Goal: Information Seeking & Learning: Learn about a topic

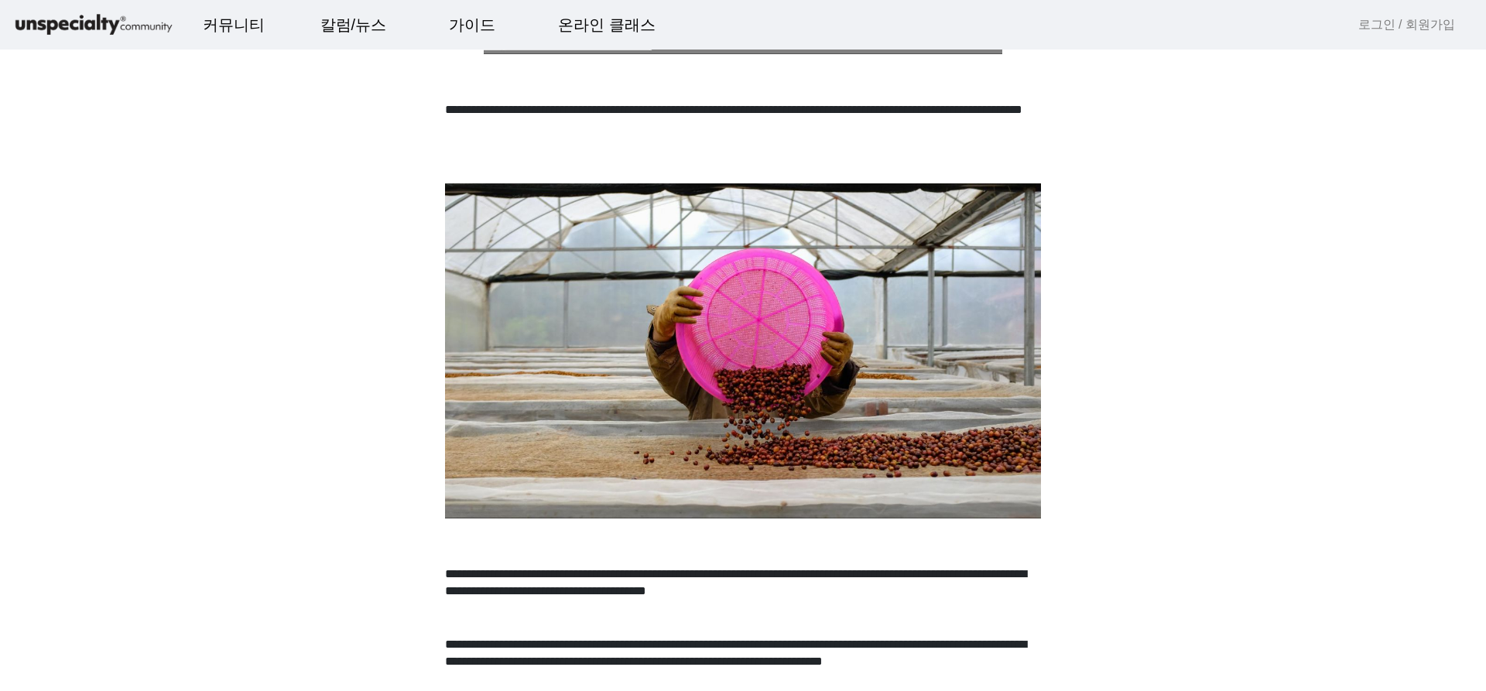
scroll to position [636, 0]
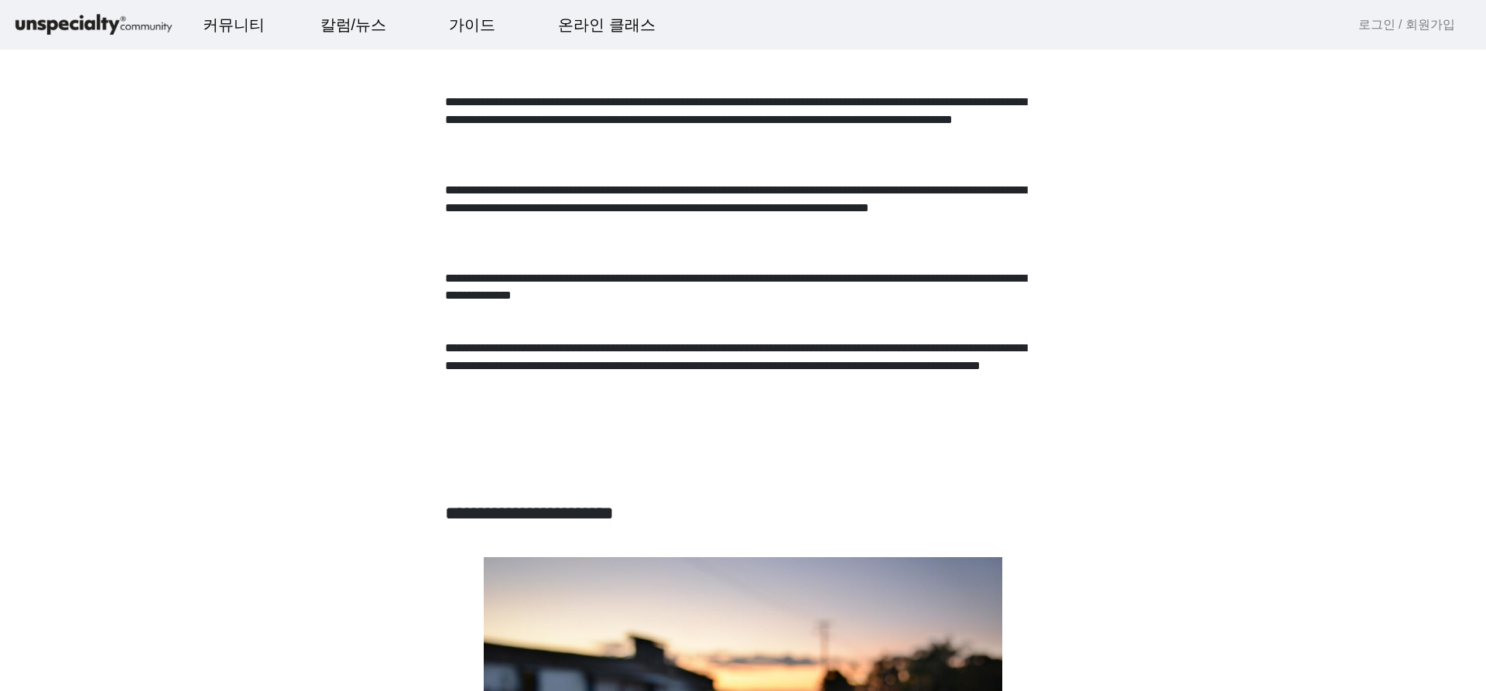
scroll to position [2659, 0]
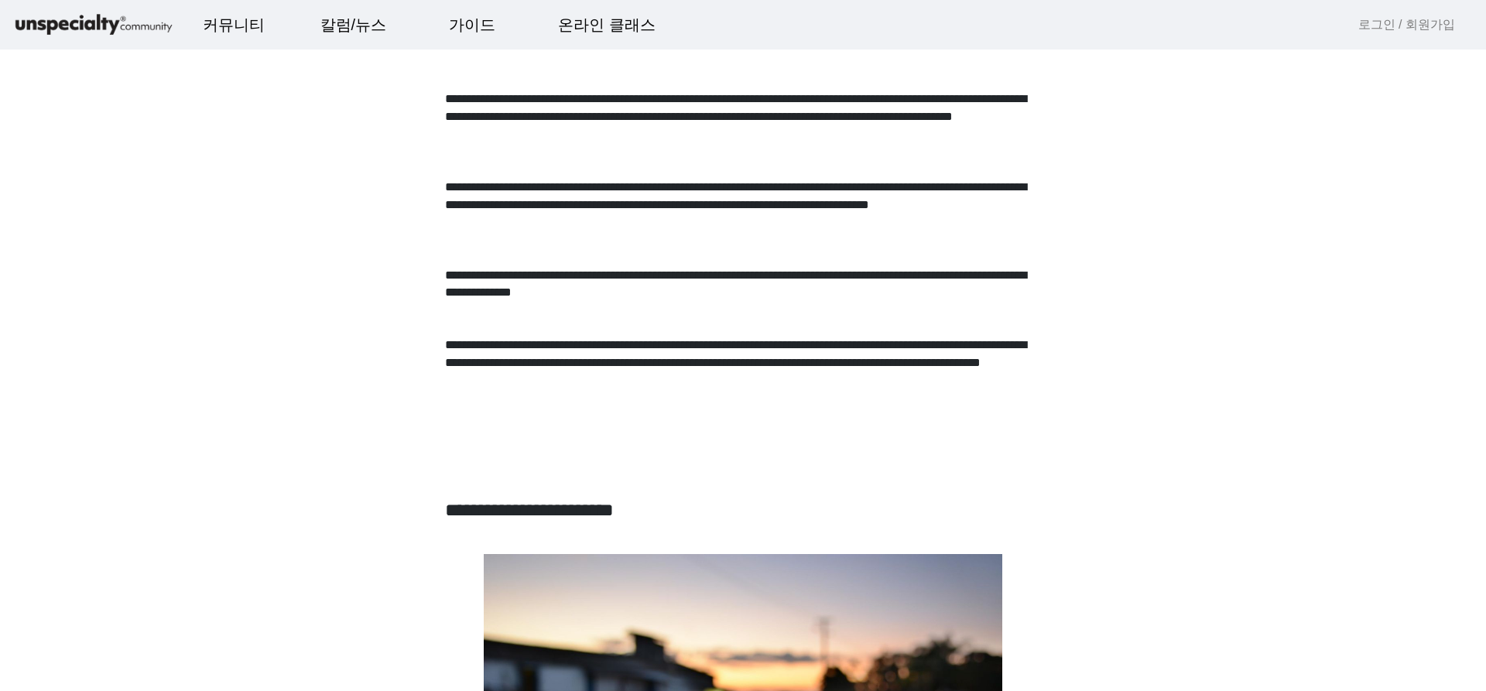
click at [589, 406] on p "**********" at bounding box center [743, 372] width 596 height 70
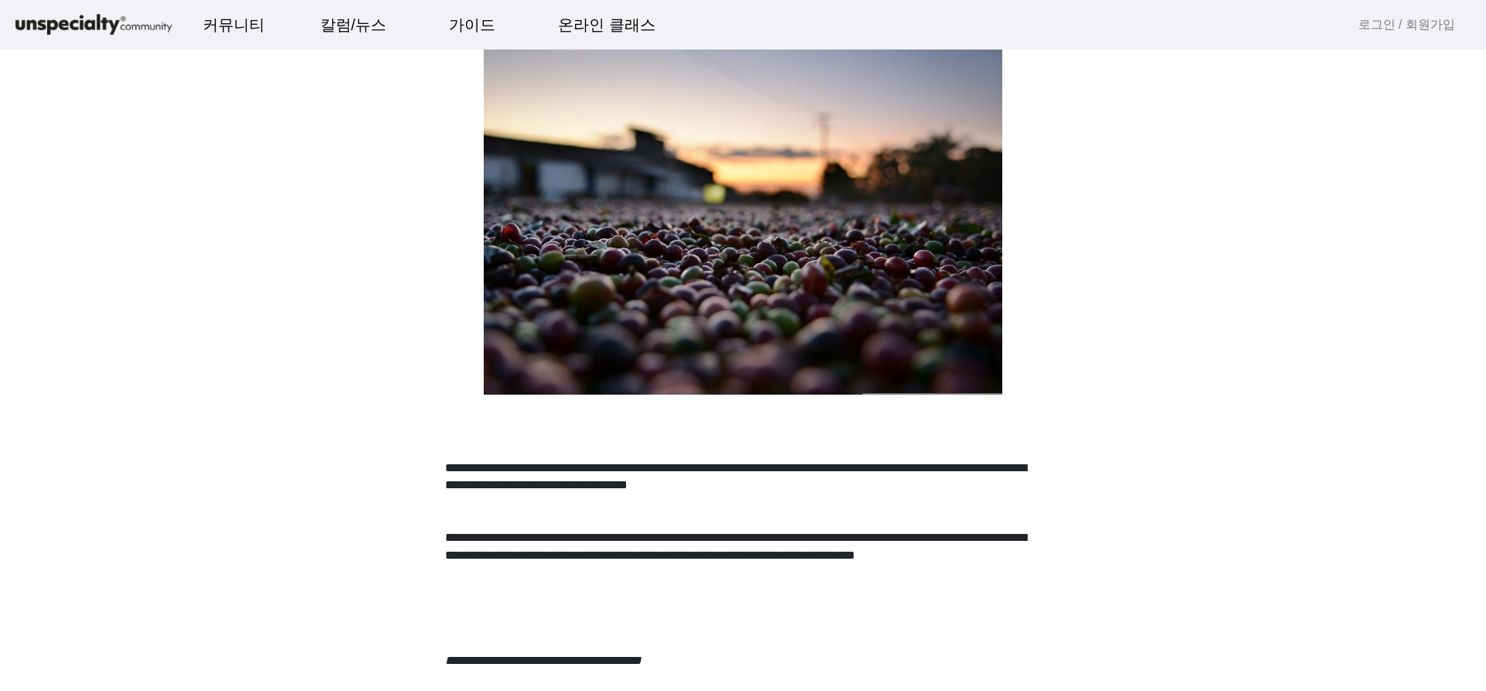
scroll to position [3166, 0]
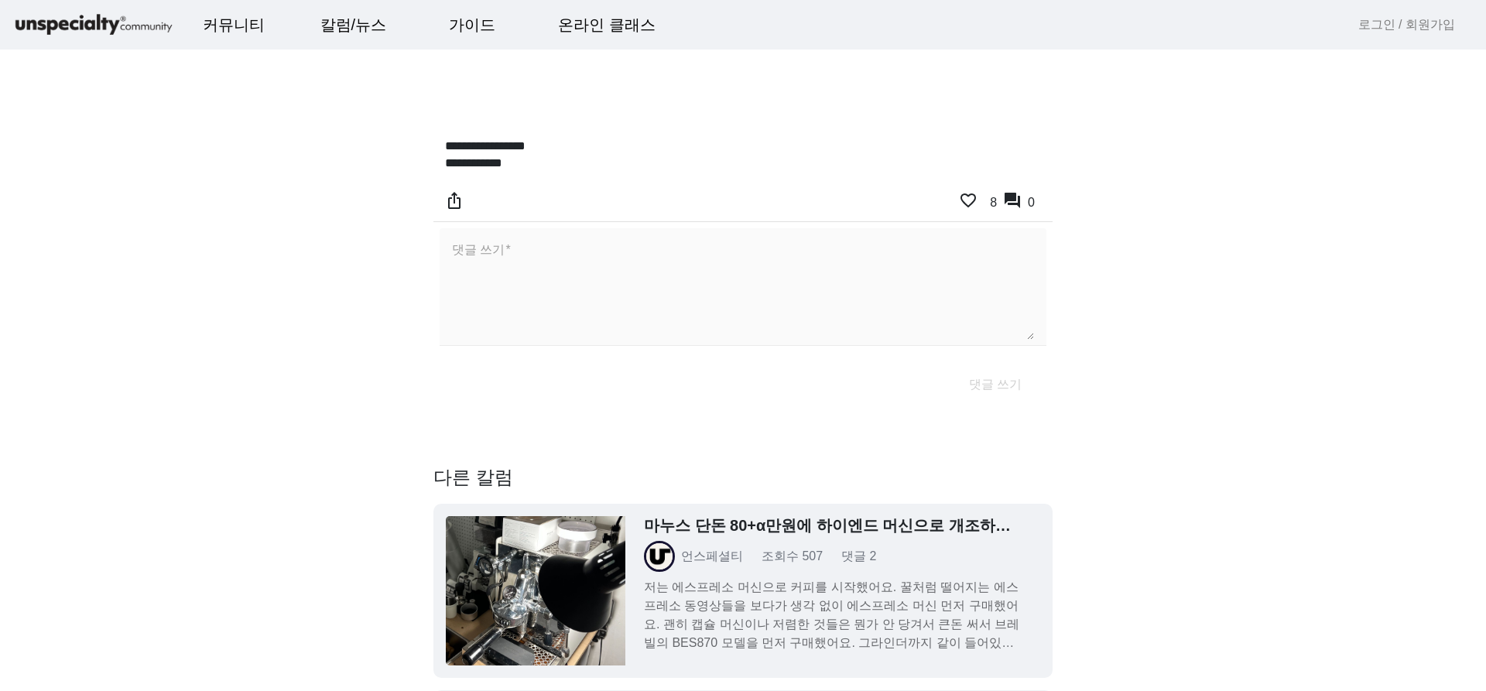
scroll to position [4097, 0]
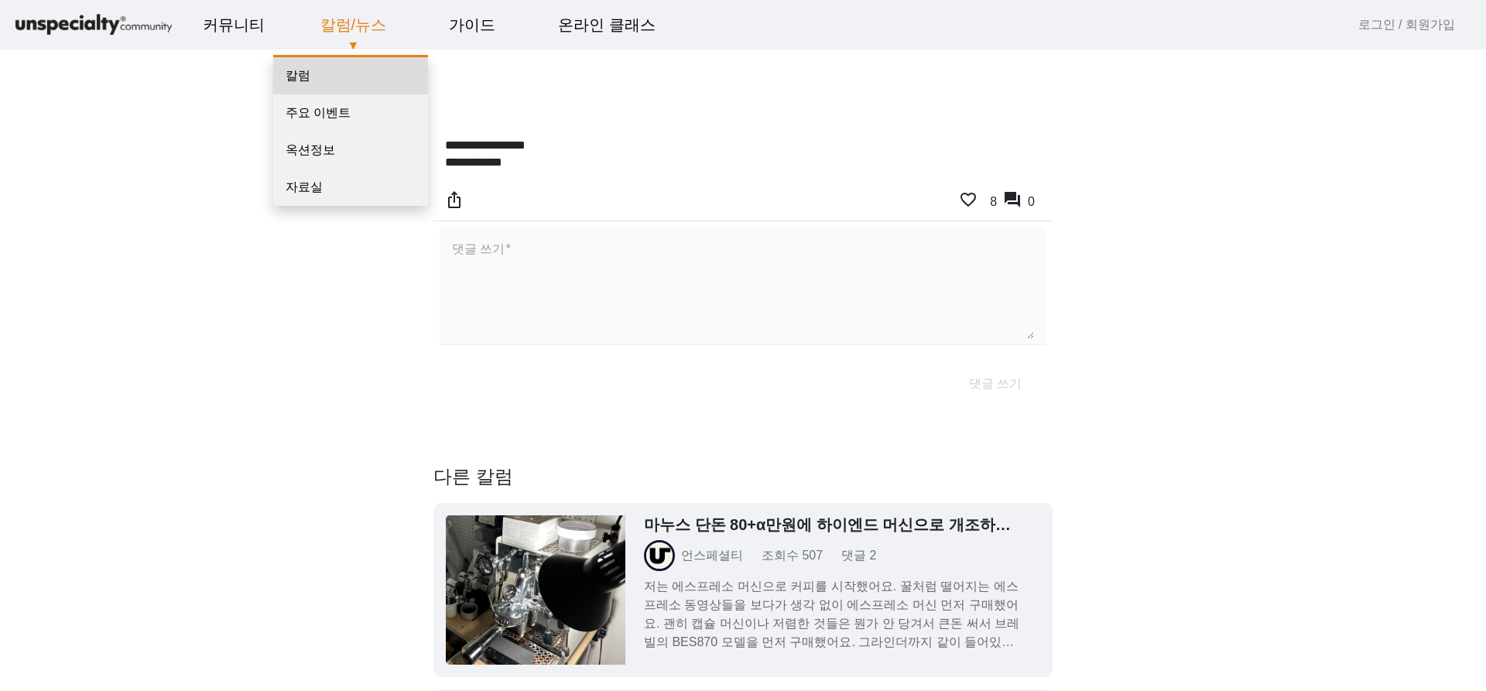
click at [304, 69] on link "칼럼" at bounding box center [350, 75] width 155 height 37
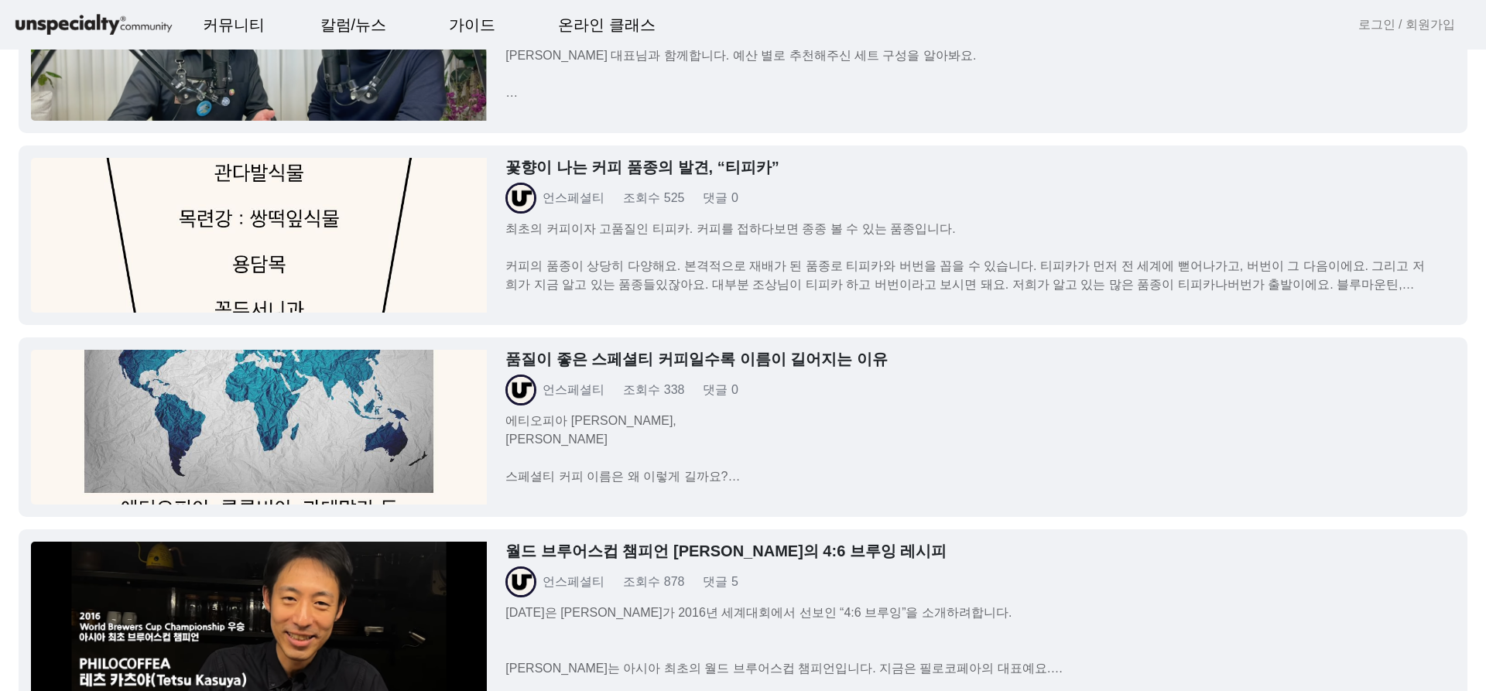
scroll to position [2838, 0]
click at [640, 369] on div "품질이 좋은 스페셜티 커피일수록 이름이 길어지는 이유 언스페셜티 조회수 338 댓글 0 에티오피아 시다모 [PERSON_NAME], [PERS…" at bounding box center [971, 417] width 931 height 136
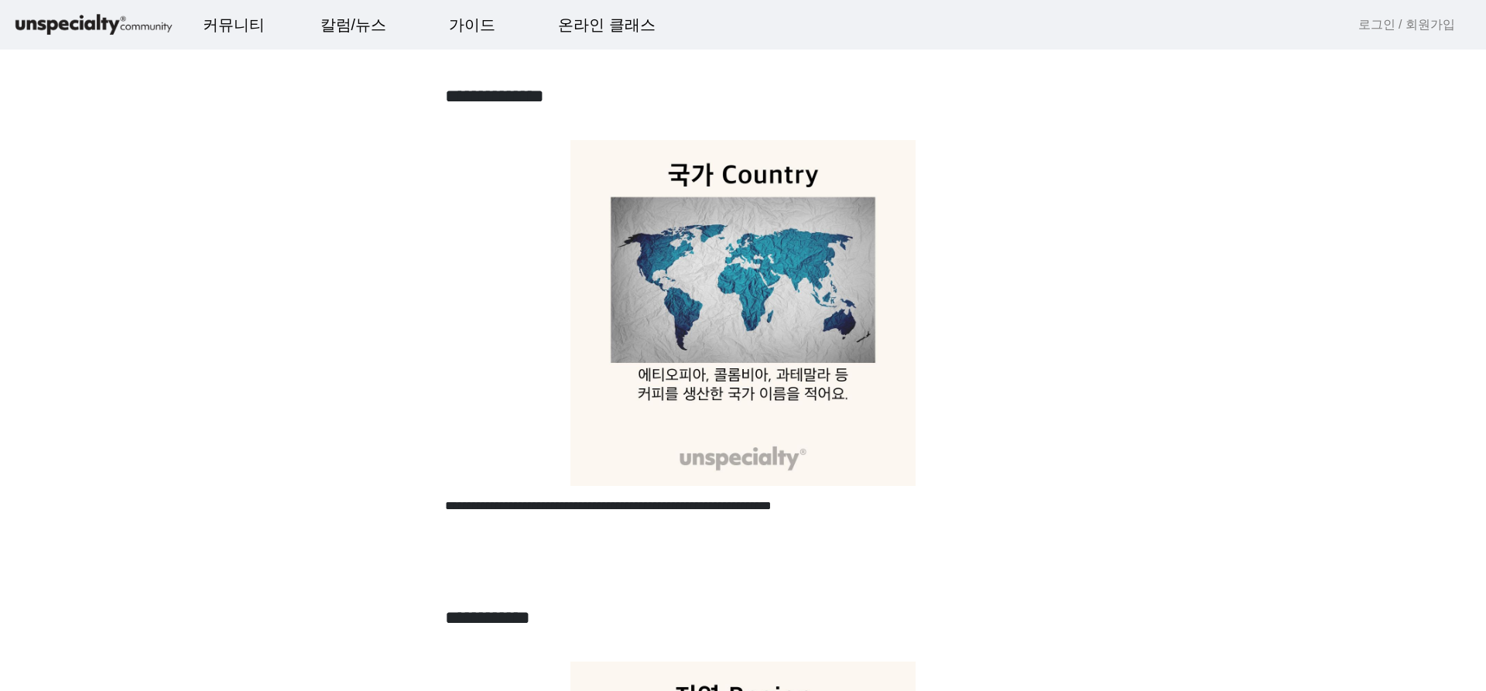
scroll to position [349, 0]
